Goal: Task Accomplishment & Management: Use online tool/utility

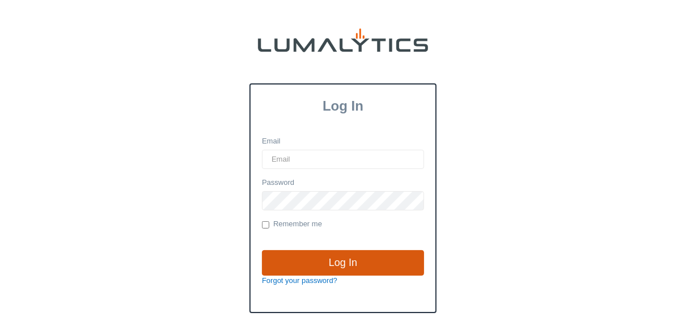
type input "[EMAIL_ADDRESS][DOMAIN_NAME]"
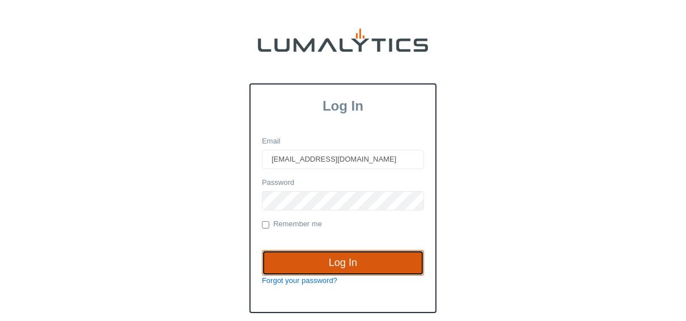
click at [348, 262] on input "Log In" at bounding box center [343, 263] width 162 height 26
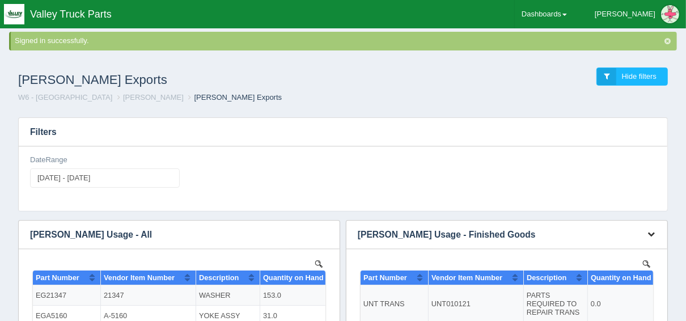
click at [651, 235] on icon "button" at bounding box center [650, 233] width 7 height 7
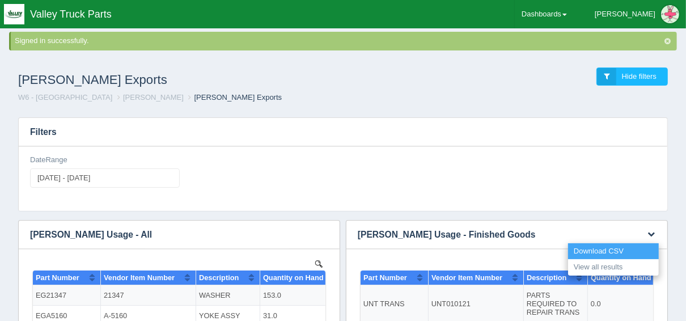
click at [620, 248] on link "Download CSV" at bounding box center [613, 251] width 91 height 16
